Goal: Task Accomplishment & Management: Manage account settings

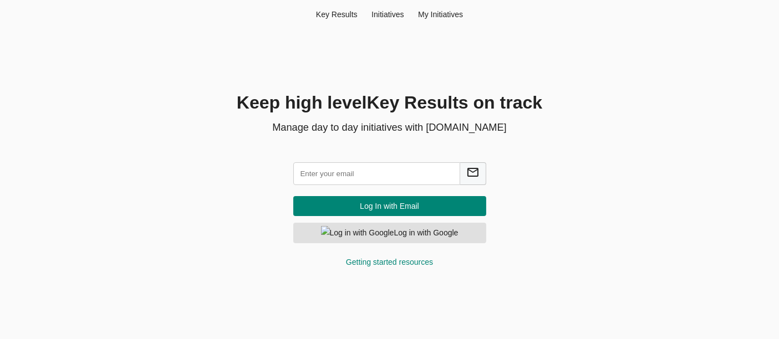
click at [381, 168] on input "text" at bounding box center [376, 173] width 167 height 23
click at [356, 165] on input "text" at bounding box center [376, 173] width 167 height 23
type input "[PERSON_NAME][EMAIL_ADDRESS][DOMAIN_NAME]"
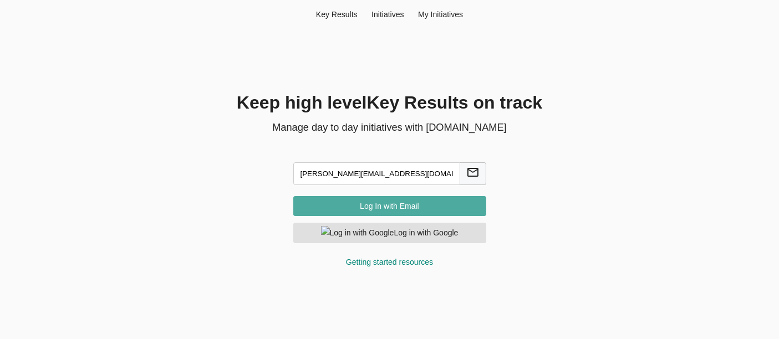
click at [380, 207] on span "Log In with Email" at bounding box center [389, 207] width 175 height 14
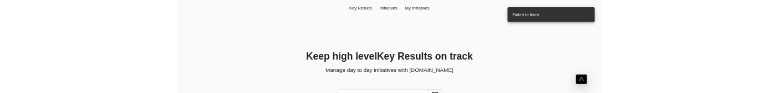
scroll to position [111, 0]
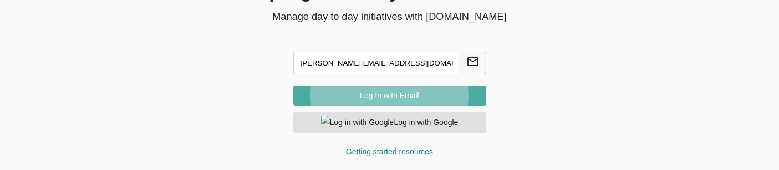
click at [390, 100] on span "Log In with Email" at bounding box center [389, 96] width 175 height 14
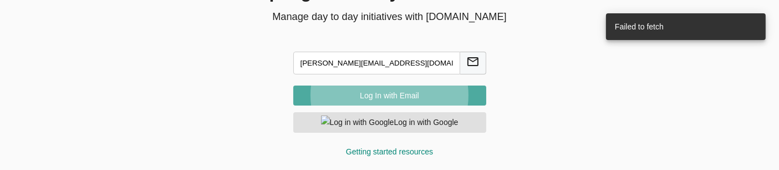
click at [453, 91] on span "Log In with Email" at bounding box center [389, 96] width 175 height 14
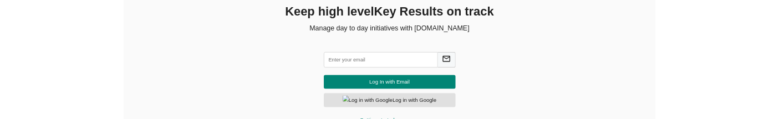
scroll to position [89, 0]
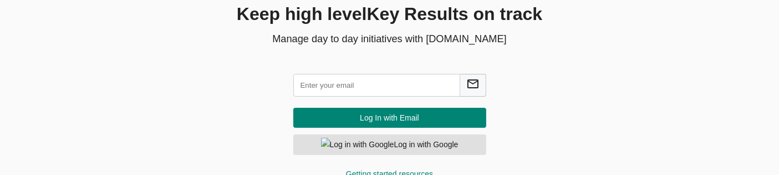
click at [382, 86] on input "text" at bounding box center [376, 85] width 167 height 23
click at [388, 81] on input "text" at bounding box center [376, 85] width 167 height 23
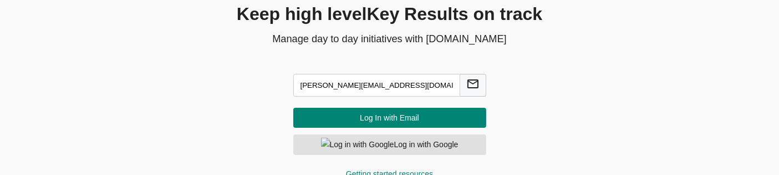
type input "chandrakumar@agilecyber.com"
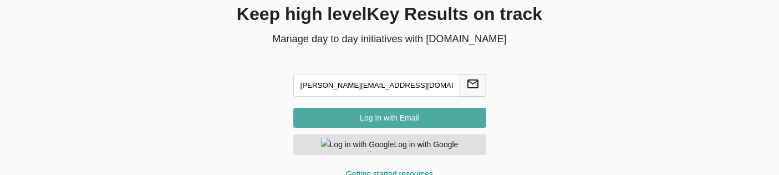
click at [338, 119] on span "Log In with Email" at bounding box center [389, 118] width 175 height 14
